Goal: Find specific page/section: Find specific page/section

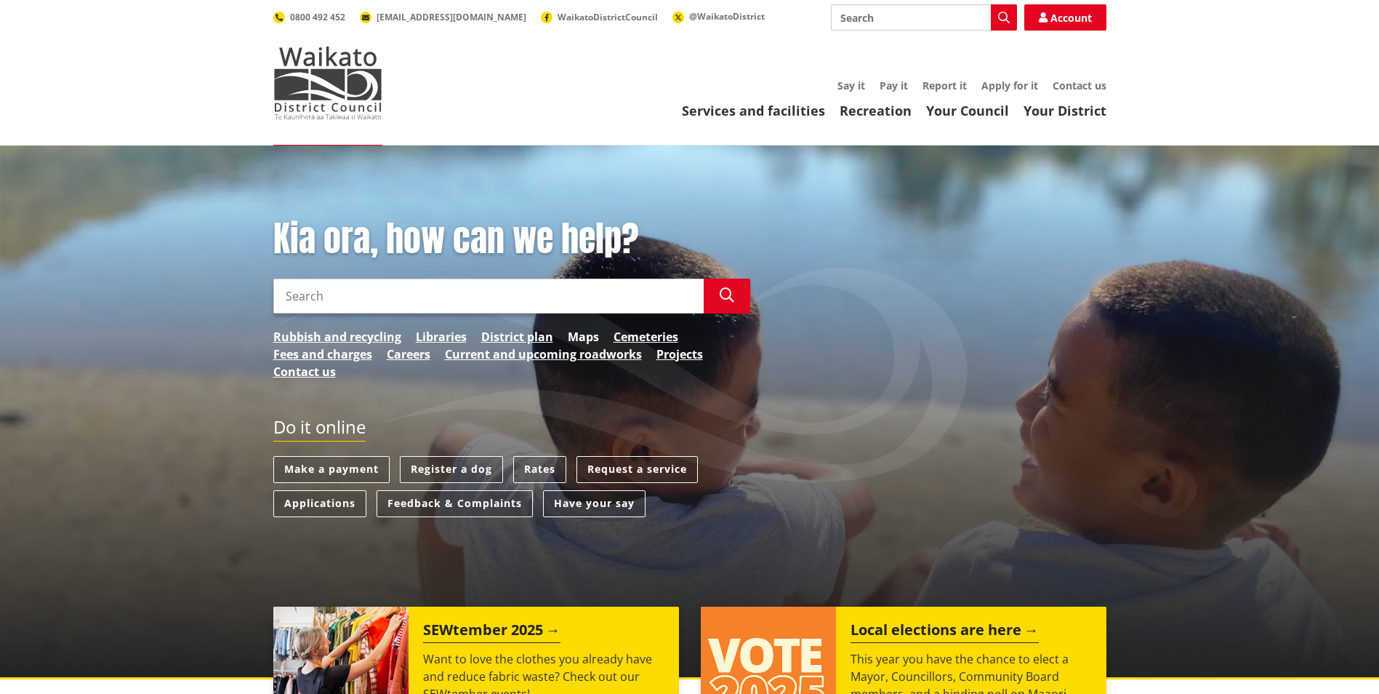
click at [584, 335] on link "Maps" at bounding box center [583, 336] width 31 height 17
click at [497, 331] on link "District plan" at bounding box center [517, 336] width 72 height 17
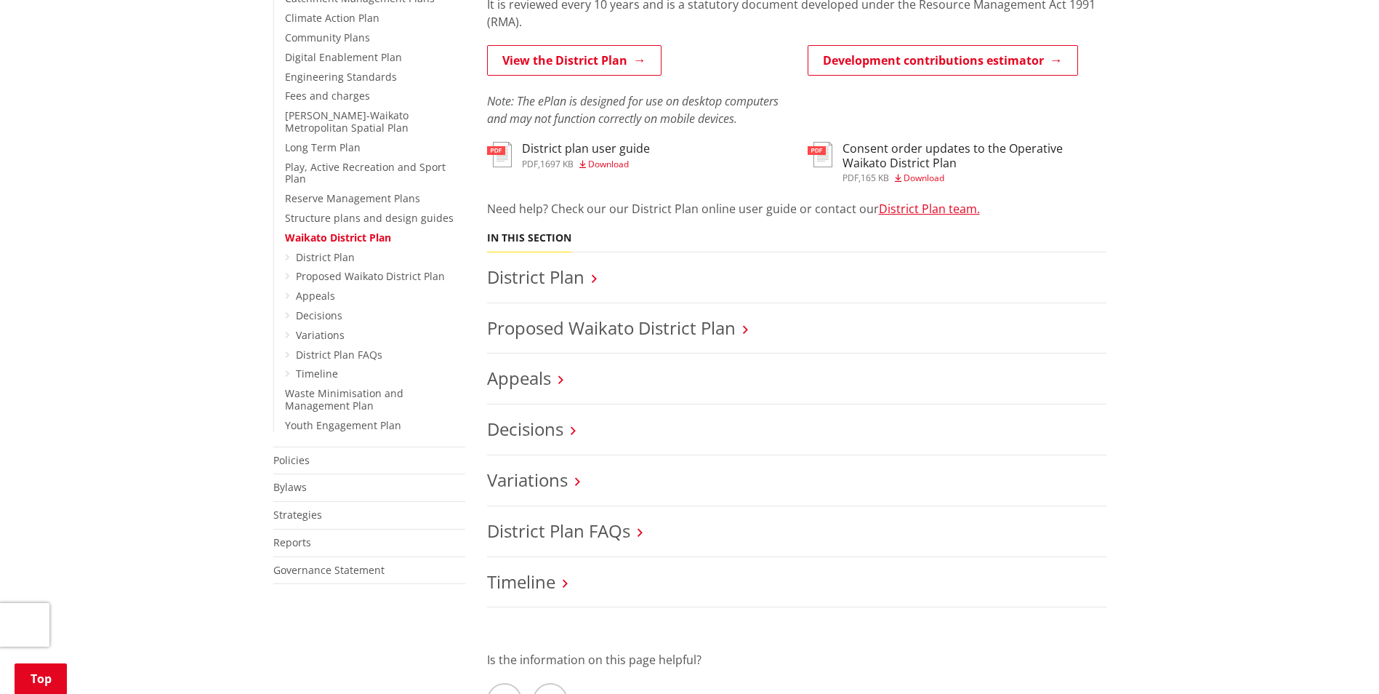
scroll to position [291, 0]
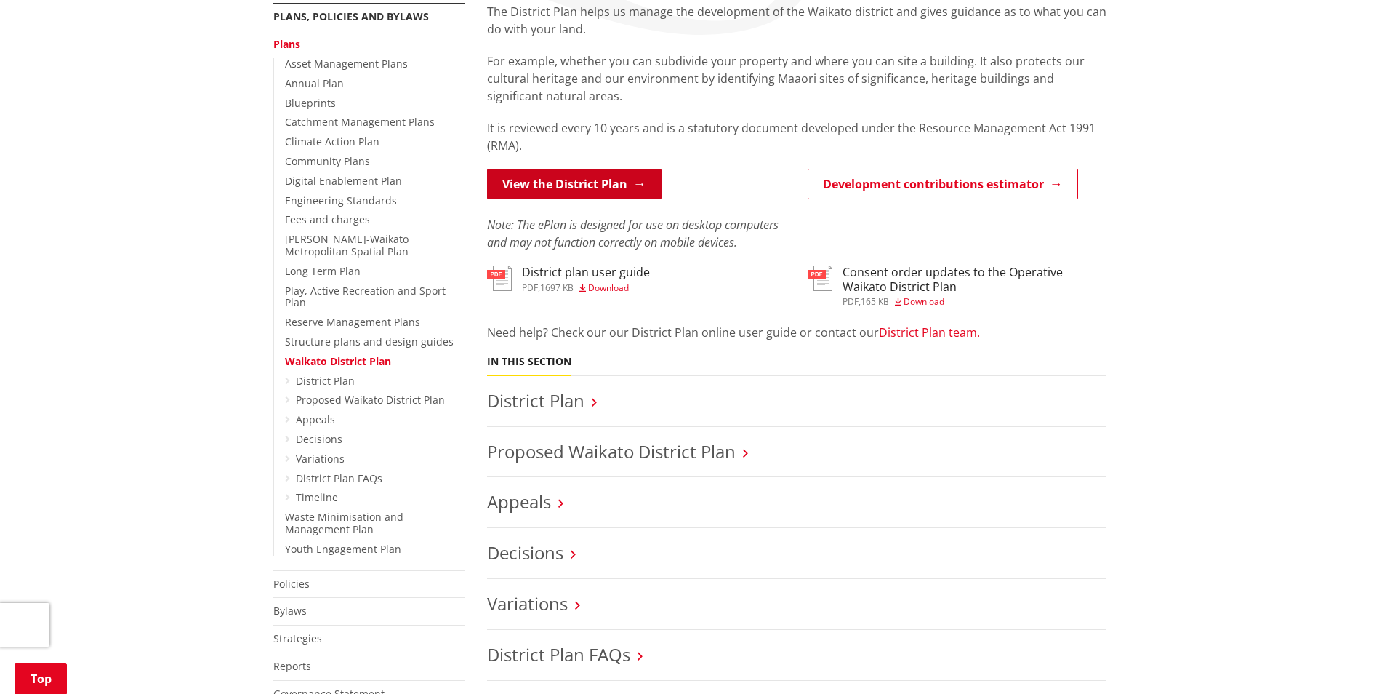
click at [574, 174] on link "View the District Plan" at bounding box center [574, 184] width 174 height 31
